Goal: Task Accomplishment & Management: Manage account settings

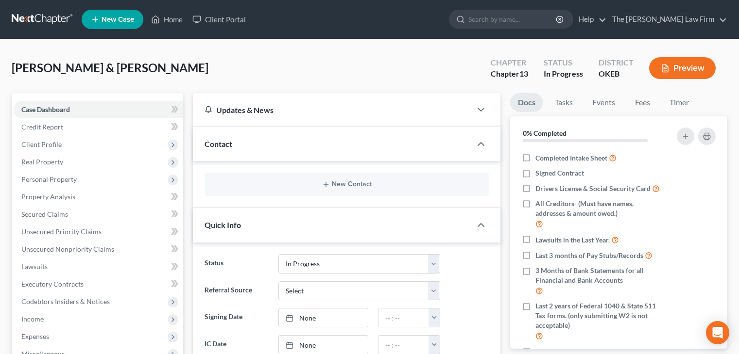
select select "4"
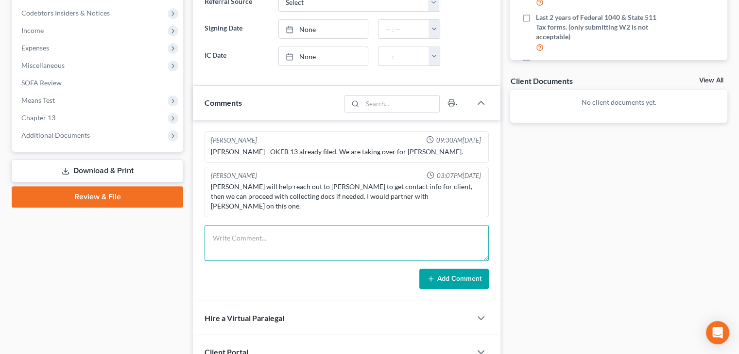
click at [237, 230] on textarea at bounding box center [346, 243] width 284 height 36
type textarea "Rec 6 months paystubs, replied to email."
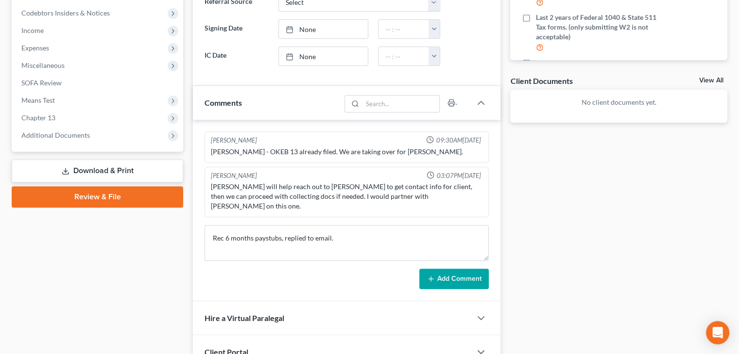
click at [470, 269] on button "Add Comment" at bounding box center [453, 279] width 69 height 20
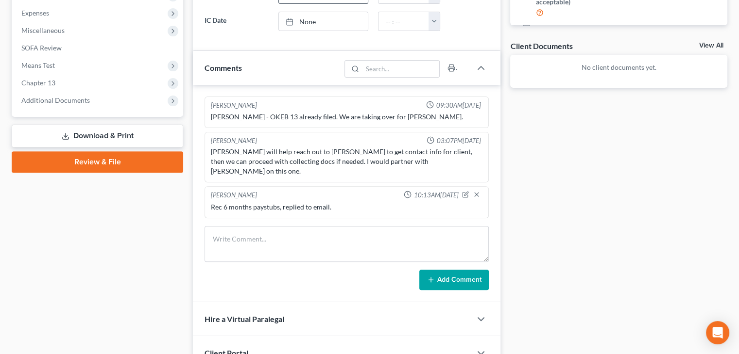
scroll to position [330, 0]
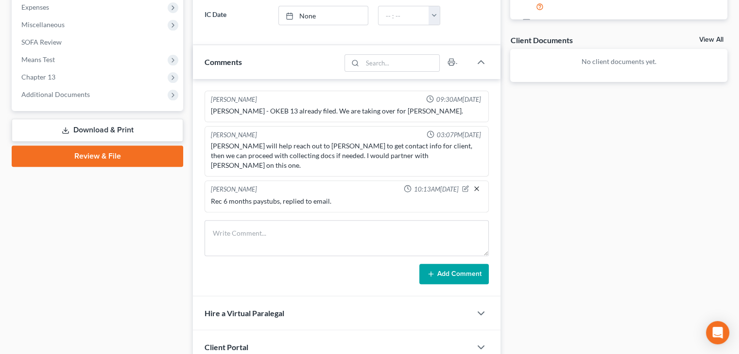
click at [474, 185] on icon "button" at bounding box center [476, 189] width 8 height 8
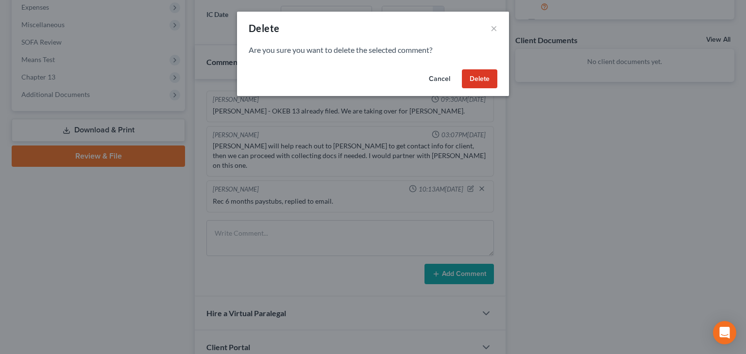
click at [481, 76] on button "Delete" at bounding box center [479, 78] width 35 height 19
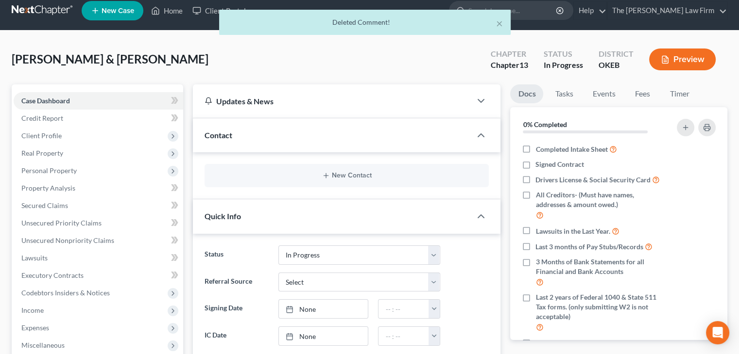
scroll to position [0, 0]
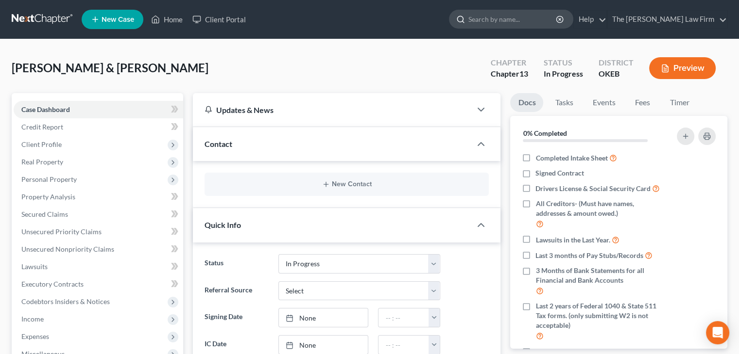
click at [508, 21] on input "search" at bounding box center [512, 19] width 89 height 18
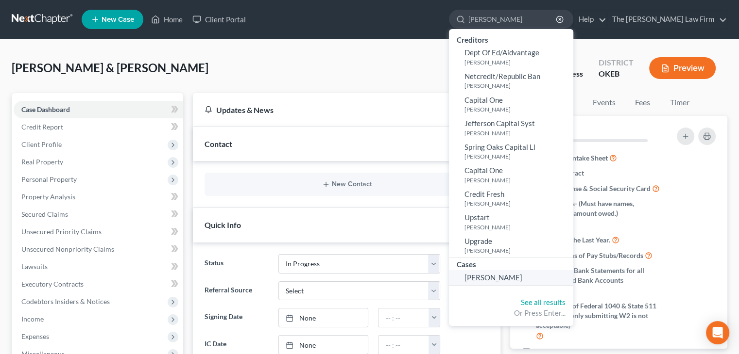
type input "[PERSON_NAME]"
click at [522, 275] on span "[PERSON_NAME]" at bounding box center [493, 277] width 58 height 9
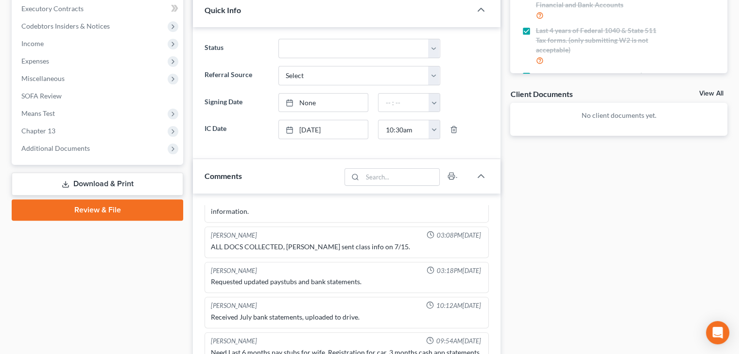
scroll to position [503, 0]
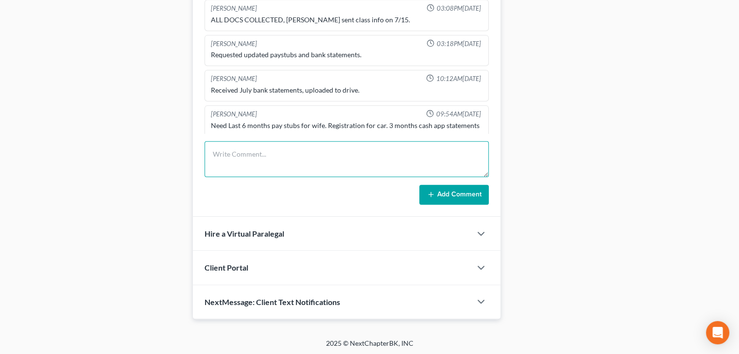
click at [312, 152] on textarea at bounding box center [346, 159] width 284 height 36
type textarea "Rec 6 months paystubs"
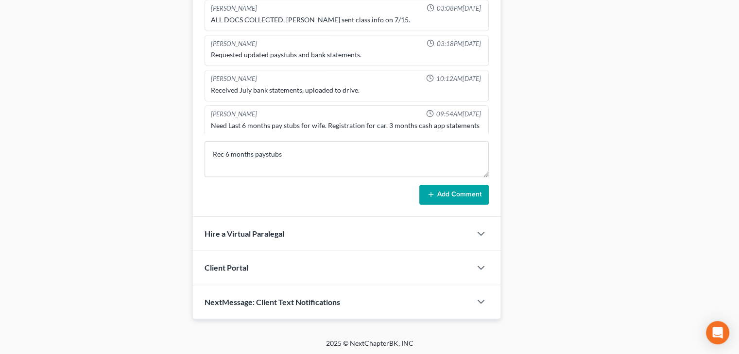
click at [449, 193] on button "Add Comment" at bounding box center [453, 195] width 69 height 20
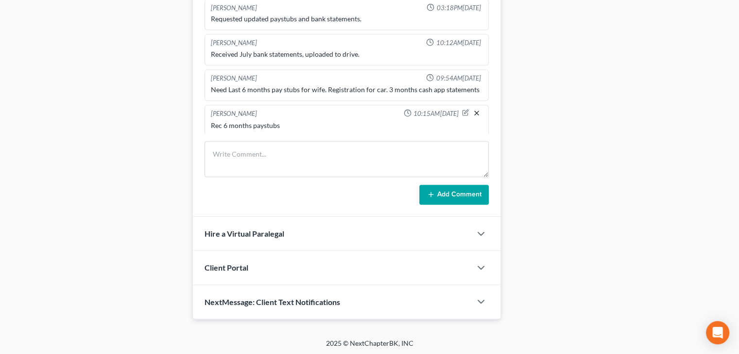
click at [474, 111] on line "button" at bounding box center [476, 113] width 4 height 4
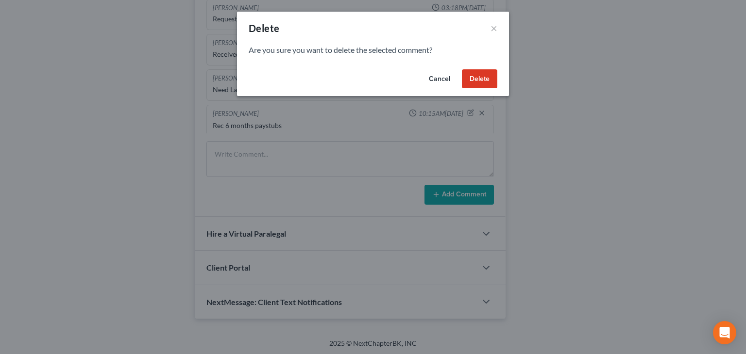
click at [482, 80] on button "Delete" at bounding box center [479, 78] width 35 height 19
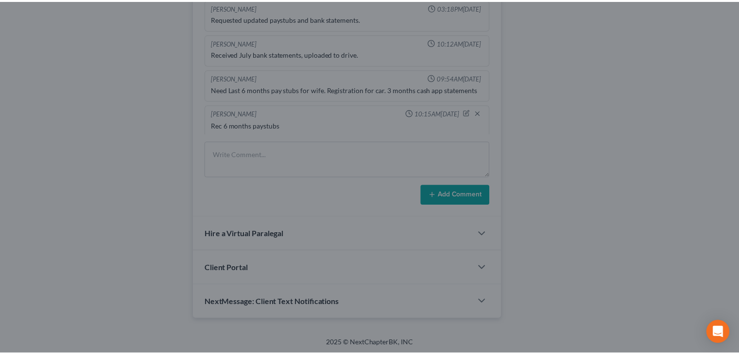
scroll to position [459, 0]
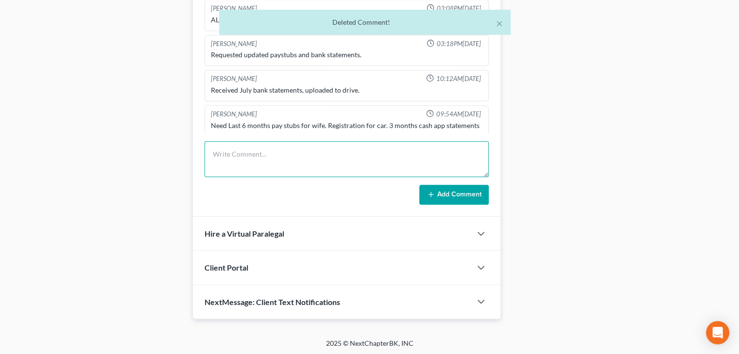
click at [262, 146] on textarea at bounding box center [346, 159] width 284 height 36
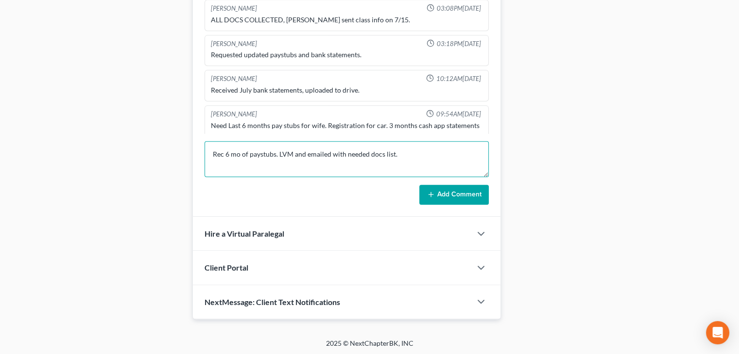
click at [247, 152] on textarea "Rec 6 mo of paystubs. LVM and emailed with needed docs list." at bounding box center [346, 159] width 284 height 36
click at [269, 152] on textarea "Rec 6 mo paystubs. LVM and emailed with needed docs list." at bounding box center [346, 159] width 284 height 36
click at [287, 150] on textarea "Rec 6 mo paystubs (for [PERSON_NAME]). LVM and emailed with needed docs list." at bounding box center [346, 159] width 284 height 36
click at [233, 153] on textarea "Rec 6 mo paystubs (for [PERSON_NAME]). LVM and emailed with needed docs list." at bounding box center [346, 159] width 284 height 36
type textarea "Rec 6mo paystubs (for [PERSON_NAME]). LVM and emailed with needed docs list."
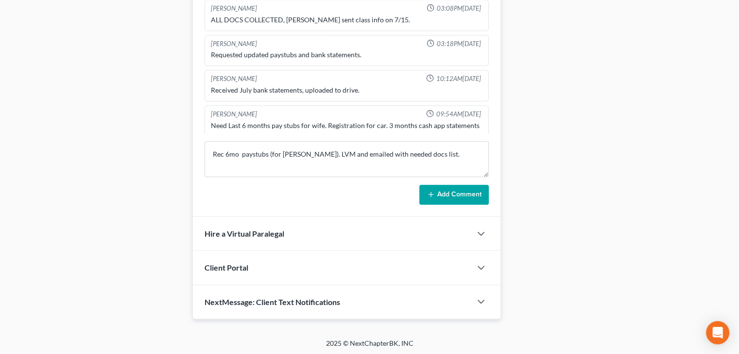
click at [436, 196] on button "Add Comment" at bounding box center [453, 195] width 69 height 20
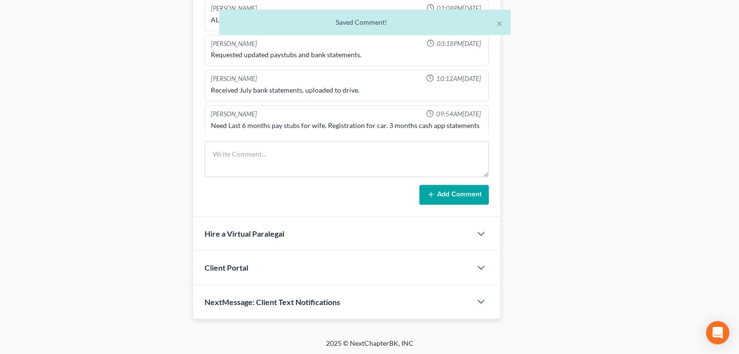
scroll to position [495, 0]
